Goal: Transaction & Acquisition: Purchase product/service

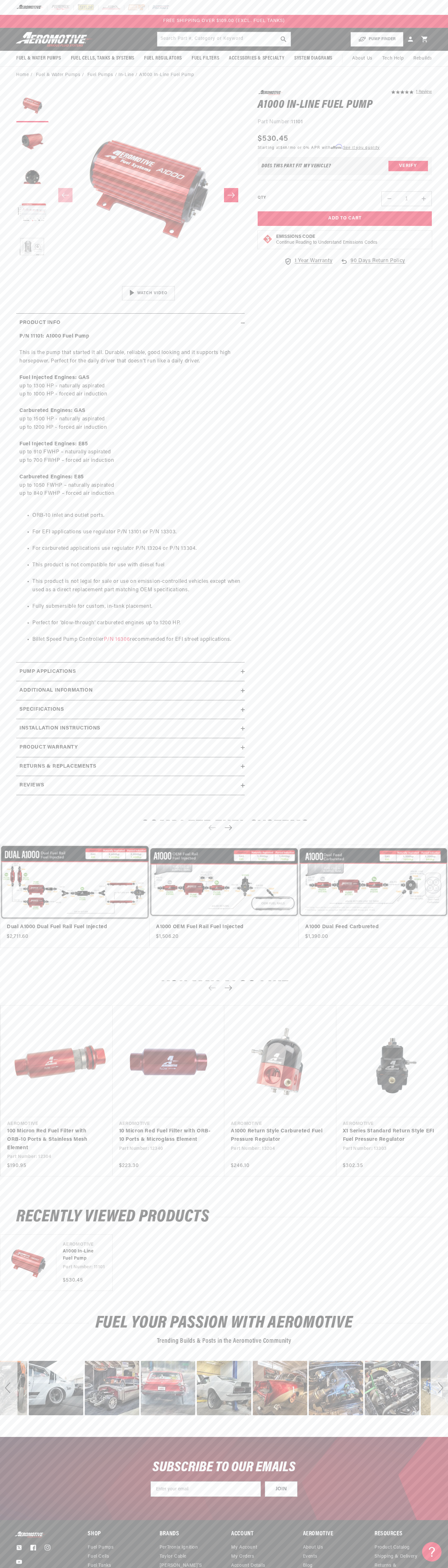
click at [366, 23] on div "FREE SHIPPING OVER $109.00 (EXCL. FUEL TANKS)" at bounding box center [224, 21] width 448 height 13
click at [359, 1567] on html "Skip to content Your cart Your cart is empty Loading... You may also like Subto…" at bounding box center [224, 784] width 448 height 1568
